Goal: Task Accomplishment & Management: Use online tool/utility

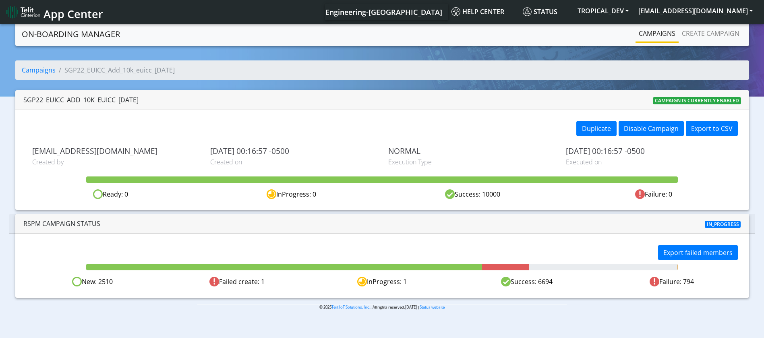
click at [469, 222] on div at bounding box center [381, 224] width 243 height 10
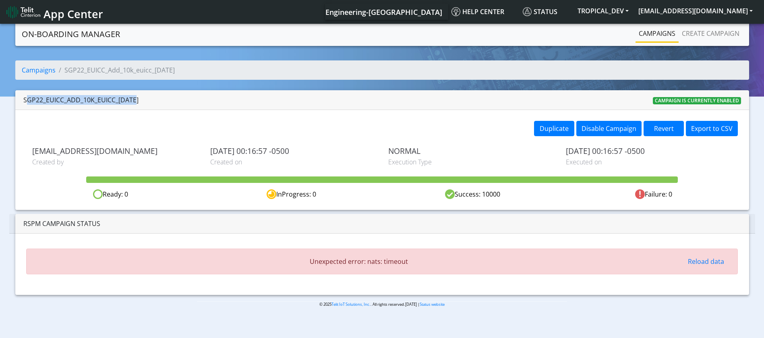
drag, startPoint x: 154, startPoint y: 99, endPoint x: 22, endPoint y: 98, distance: 132.0
click at [22, 98] on div "SGP22_EUICC_Add_10k_euicc_[DATE] Campaign is currently enabled" at bounding box center [381, 100] width 733 height 20
click at [45, 67] on link "Campaigns" at bounding box center [39, 70] width 34 height 9
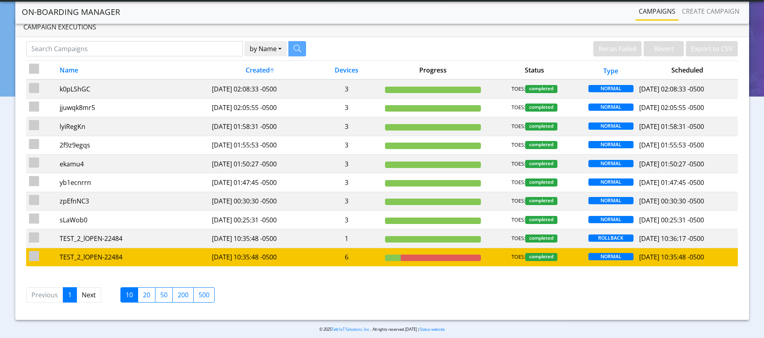
scroll to position [28, 0]
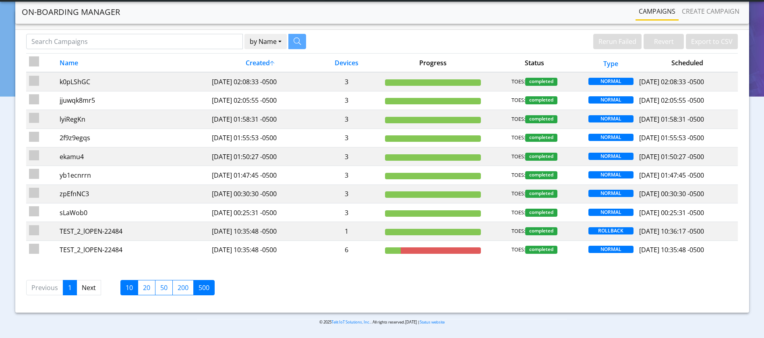
click at [209, 290] on label "500" at bounding box center [203, 287] width 21 height 15
click at [204, 288] on input "500" at bounding box center [200, 285] width 5 height 5
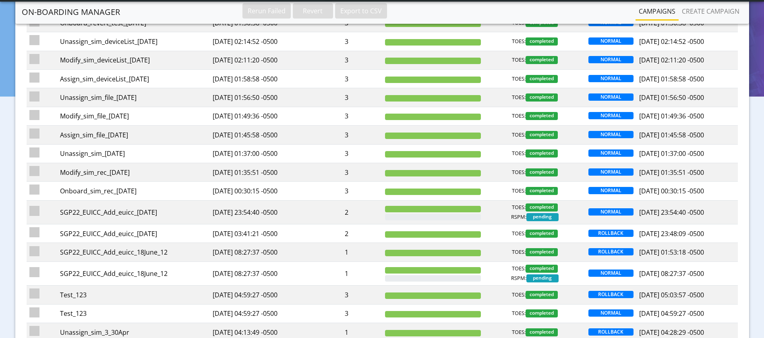
scroll to position [10012, 0]
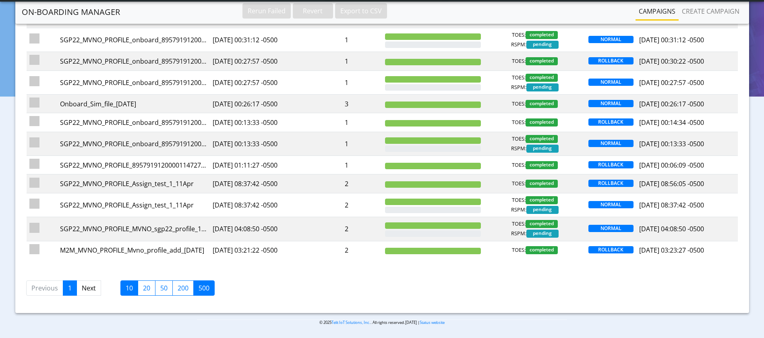
click at [127, 289] on label "10" at bounding box center [129, 287] width 18 height 15
click at [127, 288] on input "10" at bounding box center [128, 285] width 5 height 5
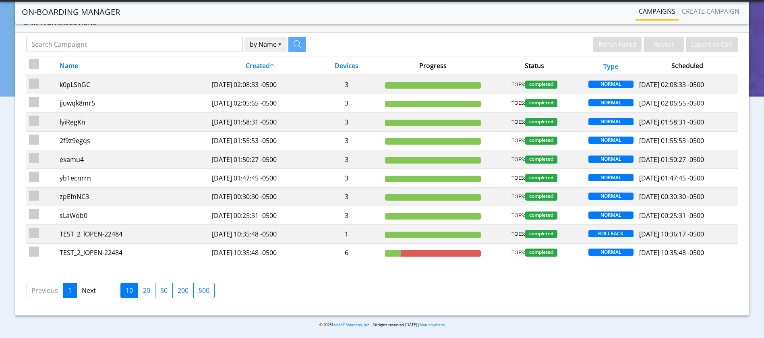
scroll to position [28, 0]
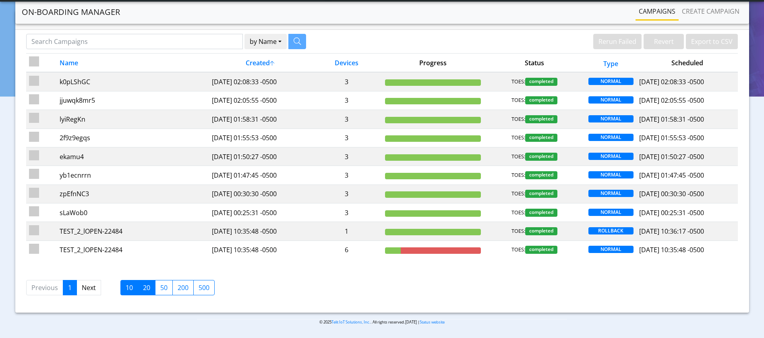
click at [142, 289] on label "20" at bounding box center [147, 287] width 18 height 15
click at [143, 288] on input "20" at bounding box center [145, 285] width 5 height 5
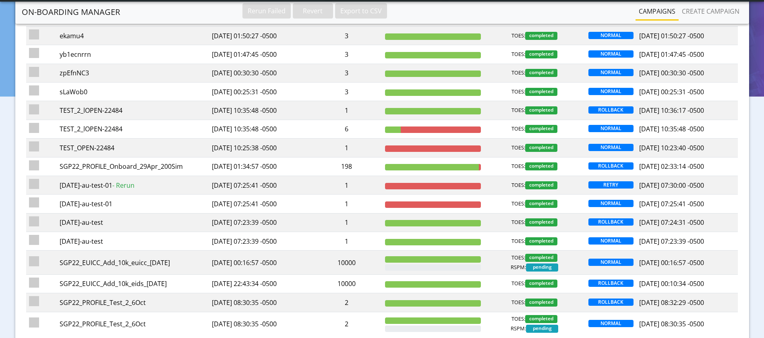
scroll to position [209, 0]
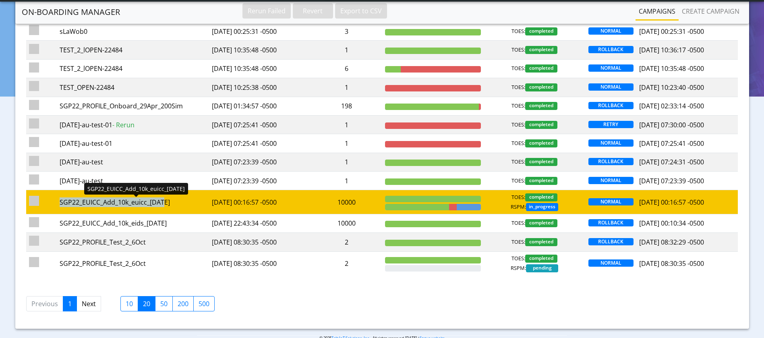
drag, startPoint x: 168, startPoint y: 204, endPoint x: 60, endPoint y: 199, distance: 108.0
click at [60, 199] on div "SGP22_EUICC_Add_10k_euicc_[DATE]" at bounding box center [133, 202] width 147 height 10
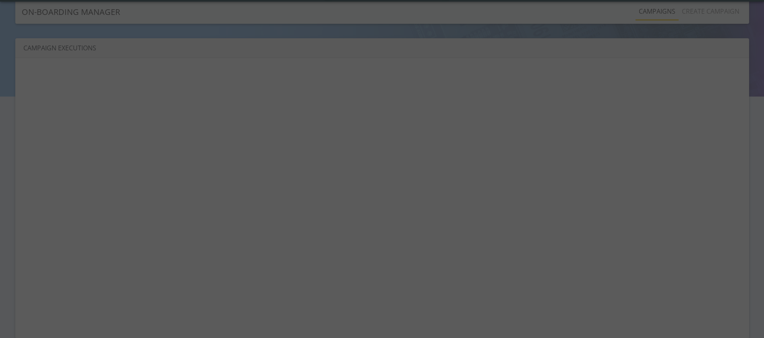
scroll to position [3, 0]
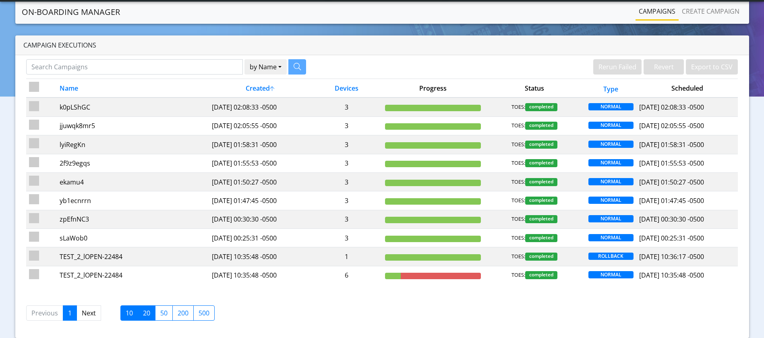
click at [142, 308] on label "20" at bounding box center [147, 312] width 18 height 15
click at [143, 308] on input "20" at bounding box center [145, 310] width 5 height 5
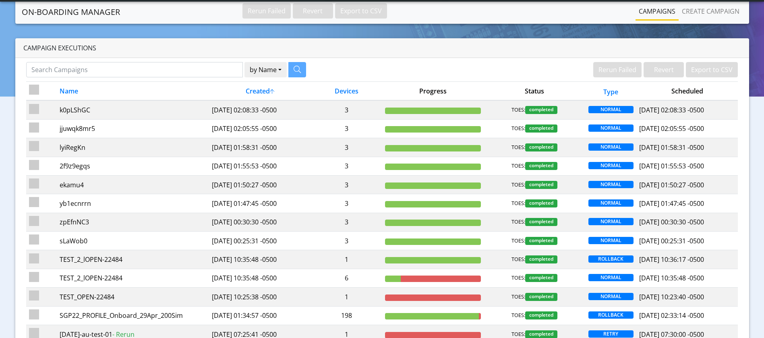
scroll to position [181, 0]
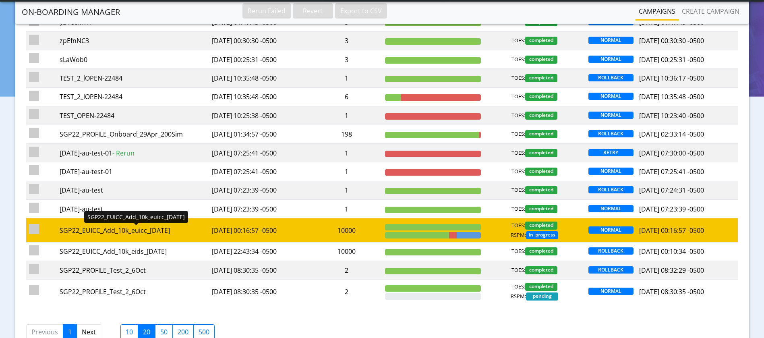
click at [150, 230] on div "SGP22_EUICC_Add_10k_euicc_[DATE]" at bounding box center [133, 230] width 147 height 10
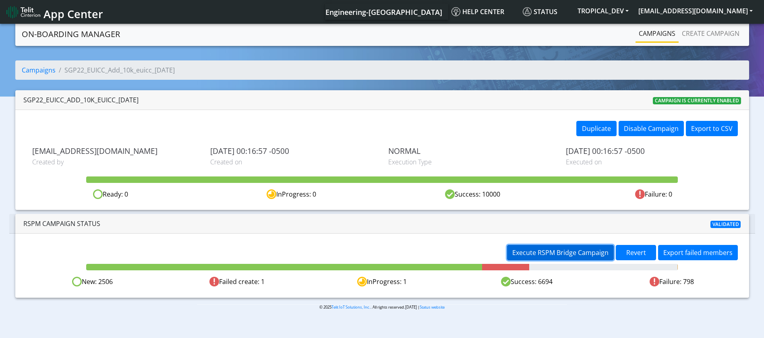
click at [558, 252] on span "Execute RSPM Bridge Campaign" at bounding box center [560, 252] width 96 height 9
click at [518, 250] on span "Execute RSPM Bridge Campaign" at bounding box center [560, 252] width 96 height 9
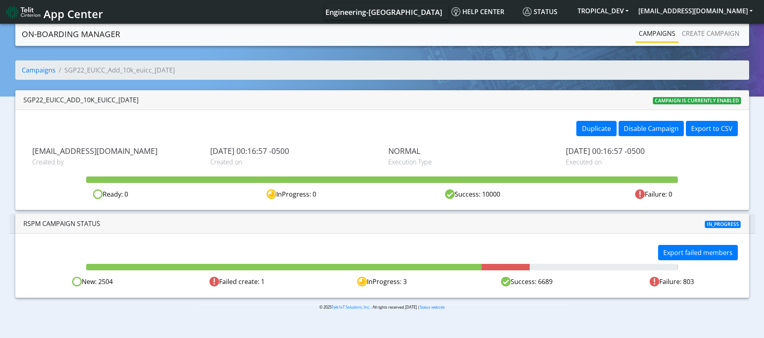
click at [417, 226] on div at bounding box center [381, 224] width 243 height 10
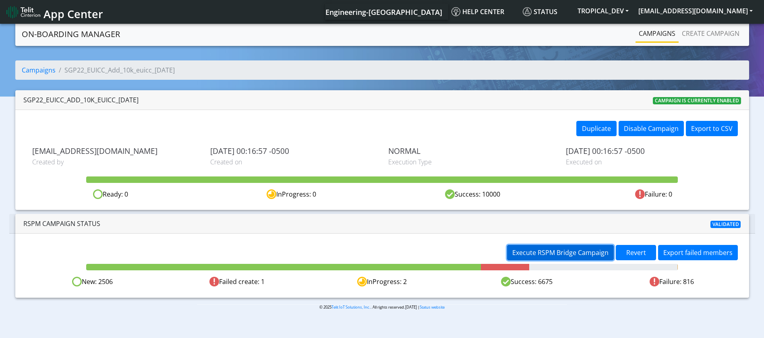
click at [521, 250] on span "Execute RSPM Bridge Campaign" at bounding box center [560, 252] width 96 height 9
click at [561, 253] on span "Execute RSPM Bridge Campaign" at bounding box center [560, 252] width 96 height 9
click at [531, 252] on span "Execute RSPM Bridge Campaign" at bounding box center [560, 252] width 96 height 9
click at [574, 253] on span "Execute RSPM Bridge Campaign" at bounding box center [560, 252] width 96 height 9
click at [581, 251] on span "Execute RSPM Bridge Campaign" at bounding box center [560, 252] width 96 height 9
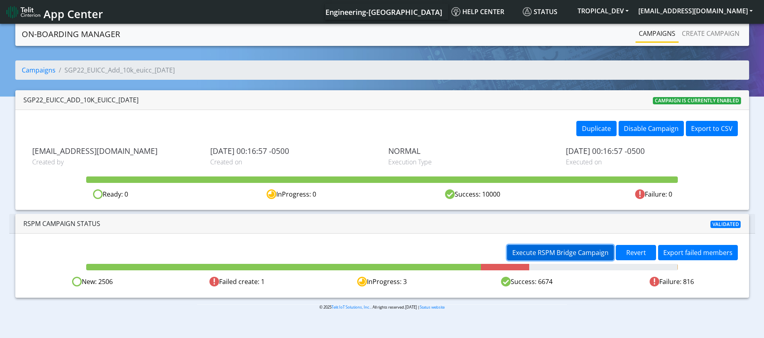
click at [568, 251] on span "Execute RSPM Bridge Campaign" at bounding box center [560, 252] width 96 height 9
click at [573, 253] on span "Execute RSPM Bridge Campaign" at bounding box center [560, 252] width 96 height 9
